Goal: Information Seeking & Learning: Learn about a topic

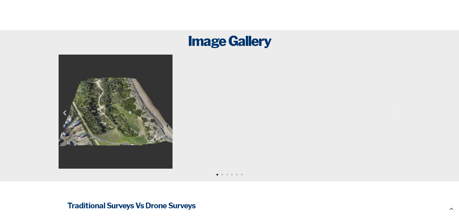
scroll to position [879, 0]
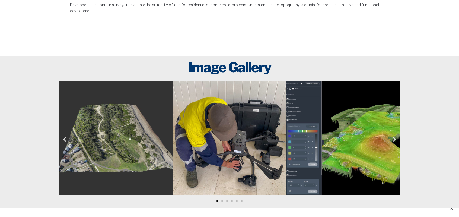
click at [369, 140] on img "3 / 6" at bounding box center [344, 138] width 114 height 114
click at [394, 139] on icon "Next slide" at bounding box center [394, 138] width 7 height 7
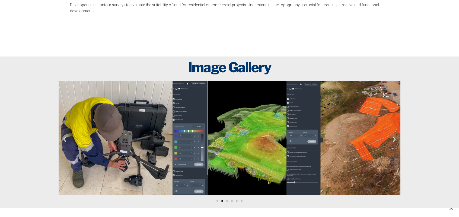
click at [394, 139] on icon "Next slide" at bounding box center [394, 138] width 7 height 7
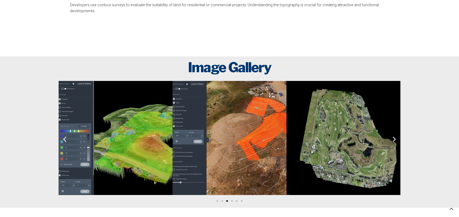
click at [394, 139] on icon "Next slide" at bounding box center [394, 138] width 7 height 7
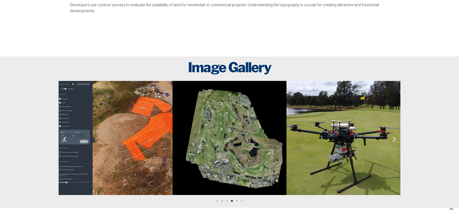
click at [394, 139] on icon "Next slide" at bounding box center [394, 138] width 7 height 7
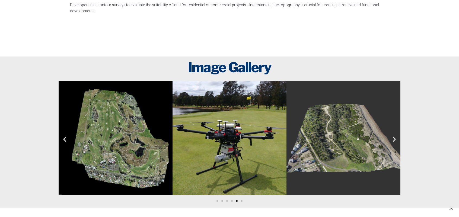
click at [394, 139] on icon "Next slide" at bounding box center [394, 138] width 7 height 7
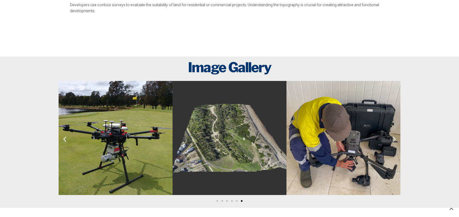
click at [394, 139] on icon "Next slide" at bounding box center [394, 138] width 7 height 7
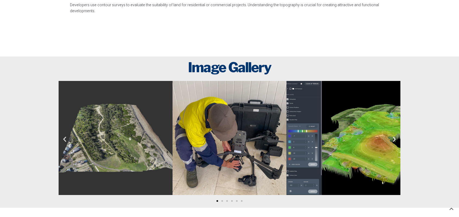
click at [394, 139] on icon "Next slide" at bounding box center [394, 138] width 7 height 7
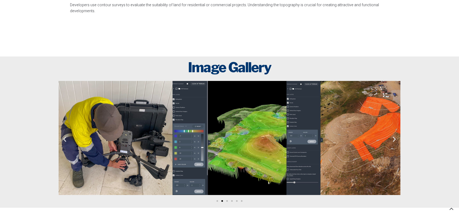
click at [394, 139] on icon "Next slide" at bounding box center [394, 138] width 7 height 7
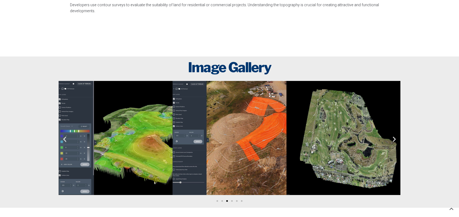
click at [394, 139] on icon "Next slide" at bounding box center [394, 138] width 7 height 7
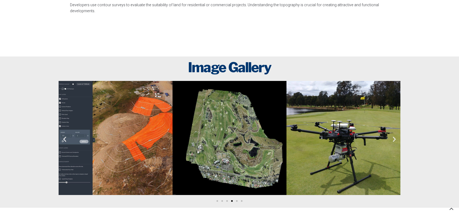
click at [394, 139] on icon "Next slide" at bounding box center [394, 138] width 7 height 7
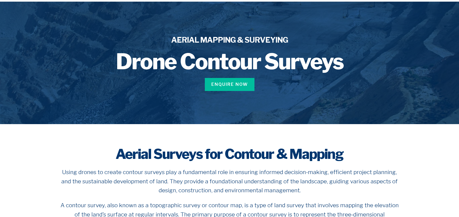
scroll to position [0, 0]
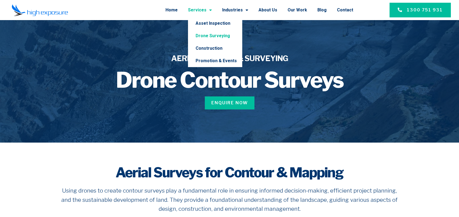
click at [217, 34] on link "Drone Surveying" at bounding box center [215, 36] width 54 height 12
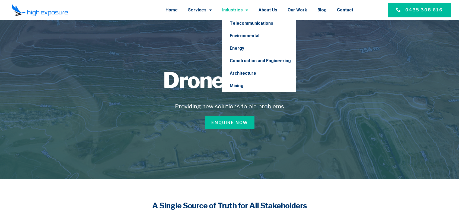
click at [246, 13] on link "Industries" at bounding box center [235, 10] width 26 height 14
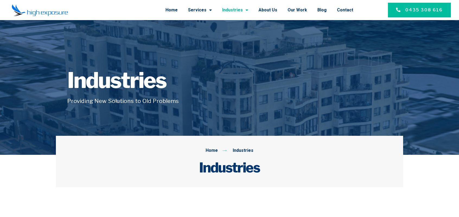
click at [248, 10] on span "Menu" at bounding box center [245, 10] width 5 height 10
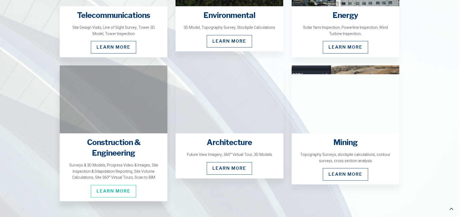
scroll to position [461, 0]
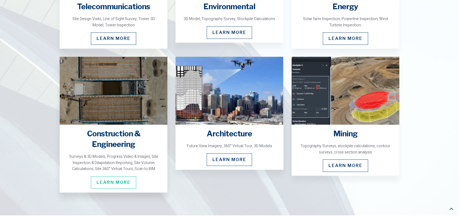
click at [104, 133] on h4 "Construction & Engineering" at bounding box center [113, 138] width 93 height 21
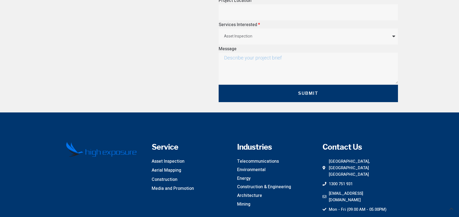
scroll to position [1196, 0]
